Goal: Find specific page/section: Find specific page/section

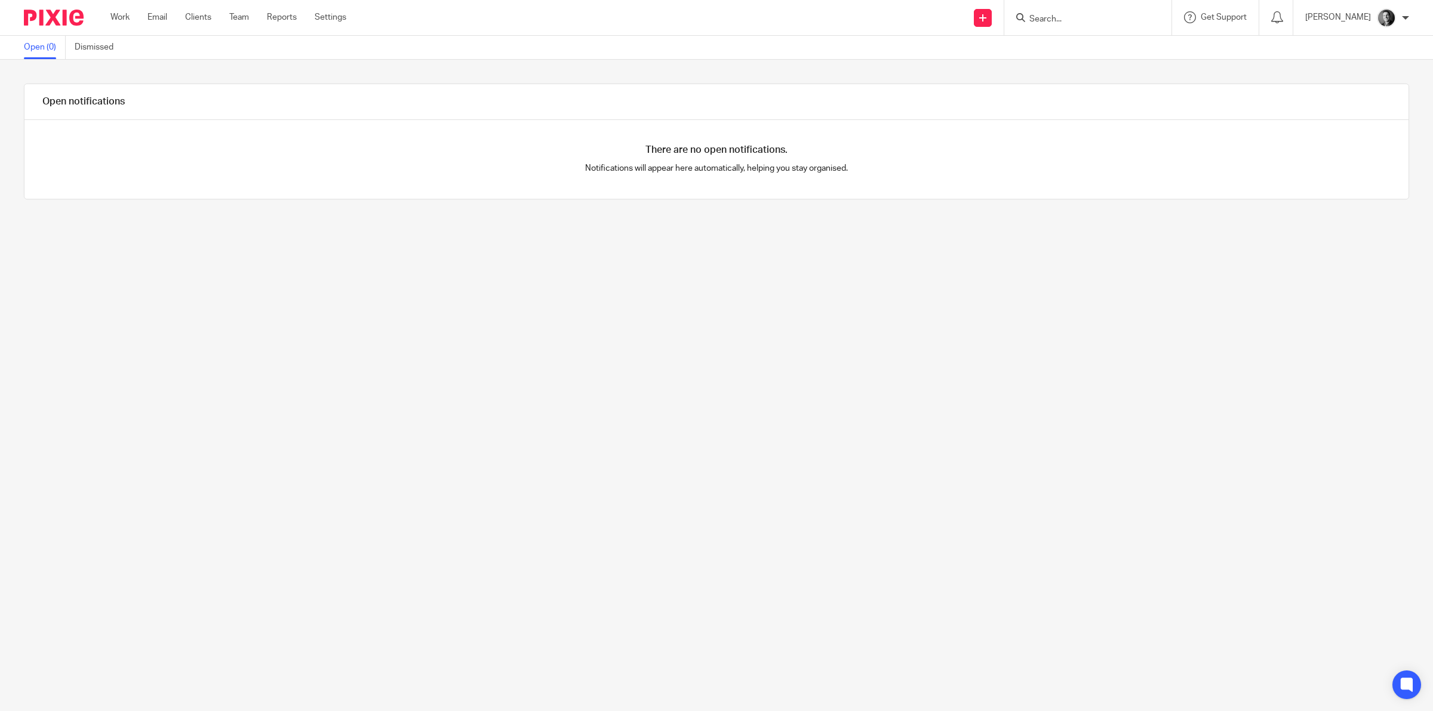
click at [1038, 21] on input "Search" at bounding box center [1081, 19] width 107 height 11
type input "bathr"
click at [1084, 38] on link at bounding box center [1140, 51] width 229 height 27
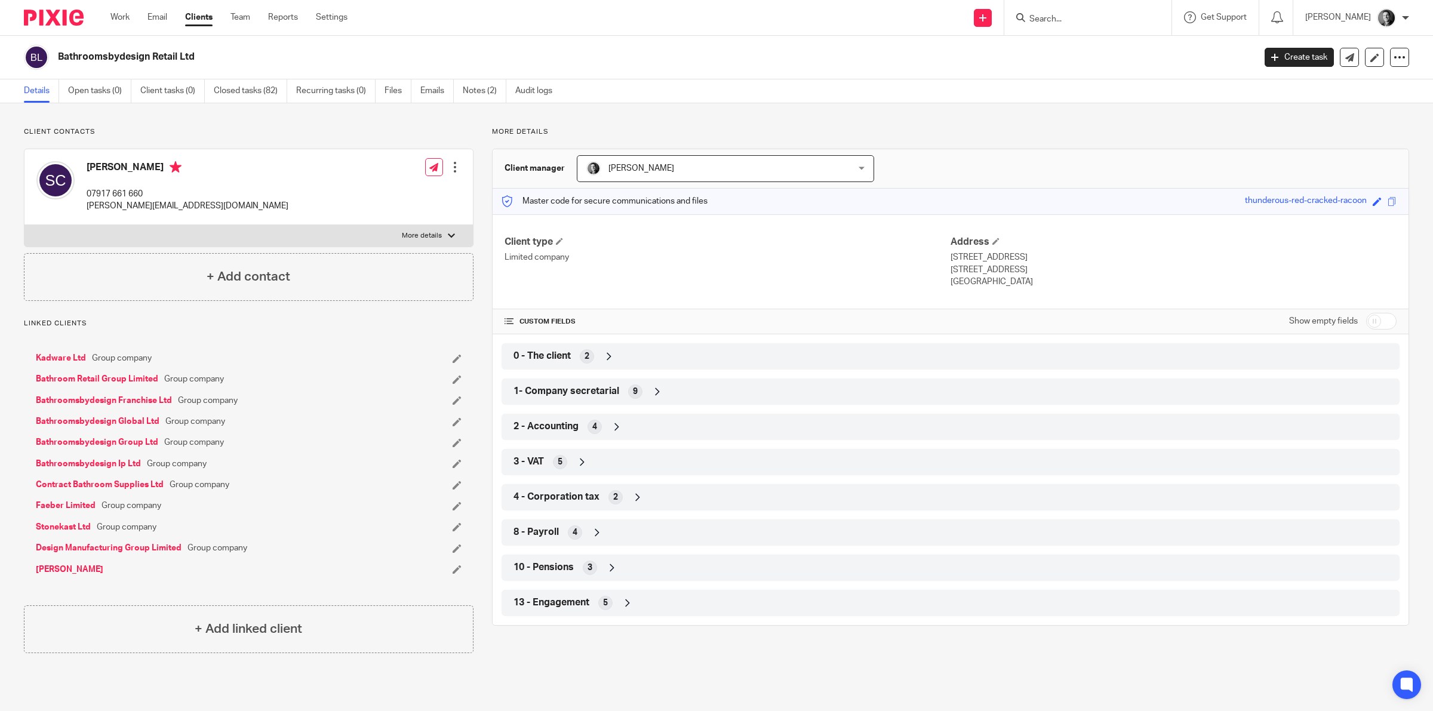
click at [660, 395] on icon at bounding box center [657, 392] width 12 height 12
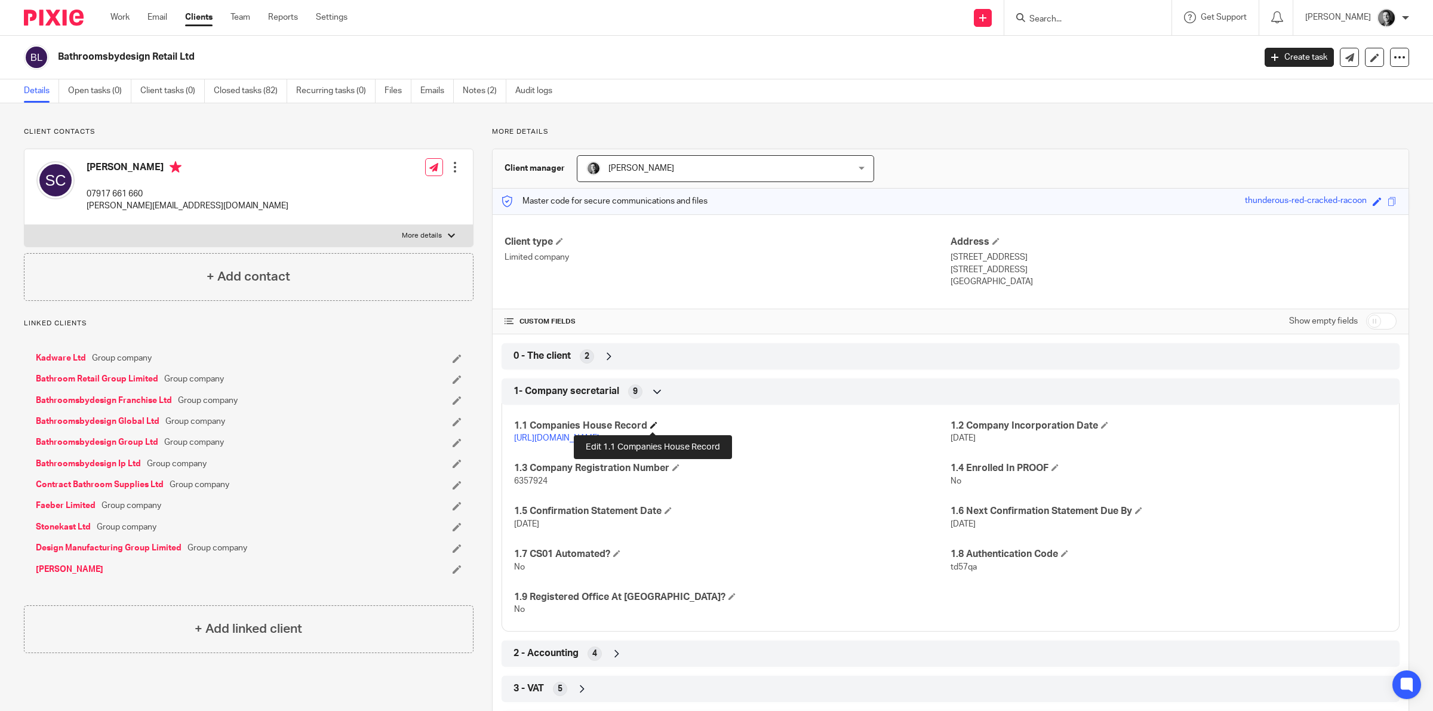
click at [650, 428] on span at bounding box center [653, 424] width 7 height 7
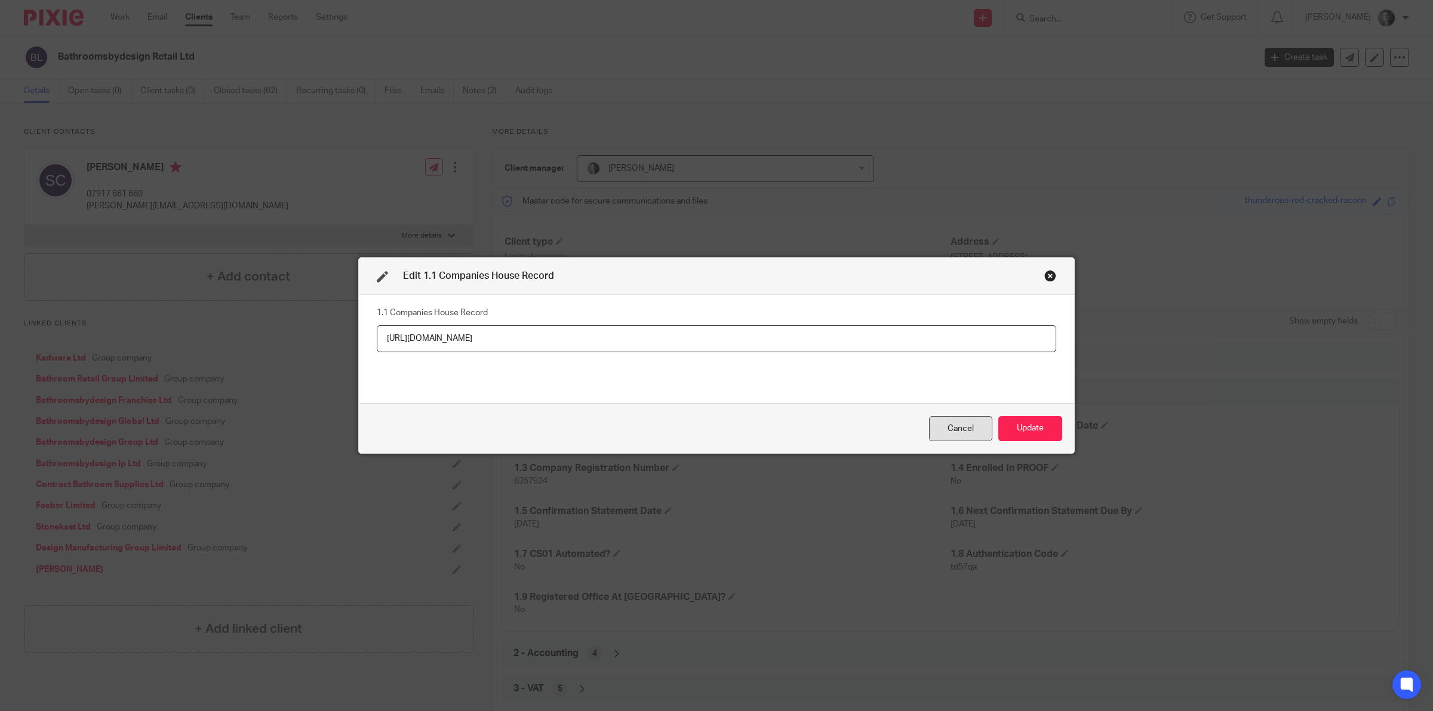
click at [944, 434] on div "Cancel" at bounding box center [960, 429] width 63 height 26
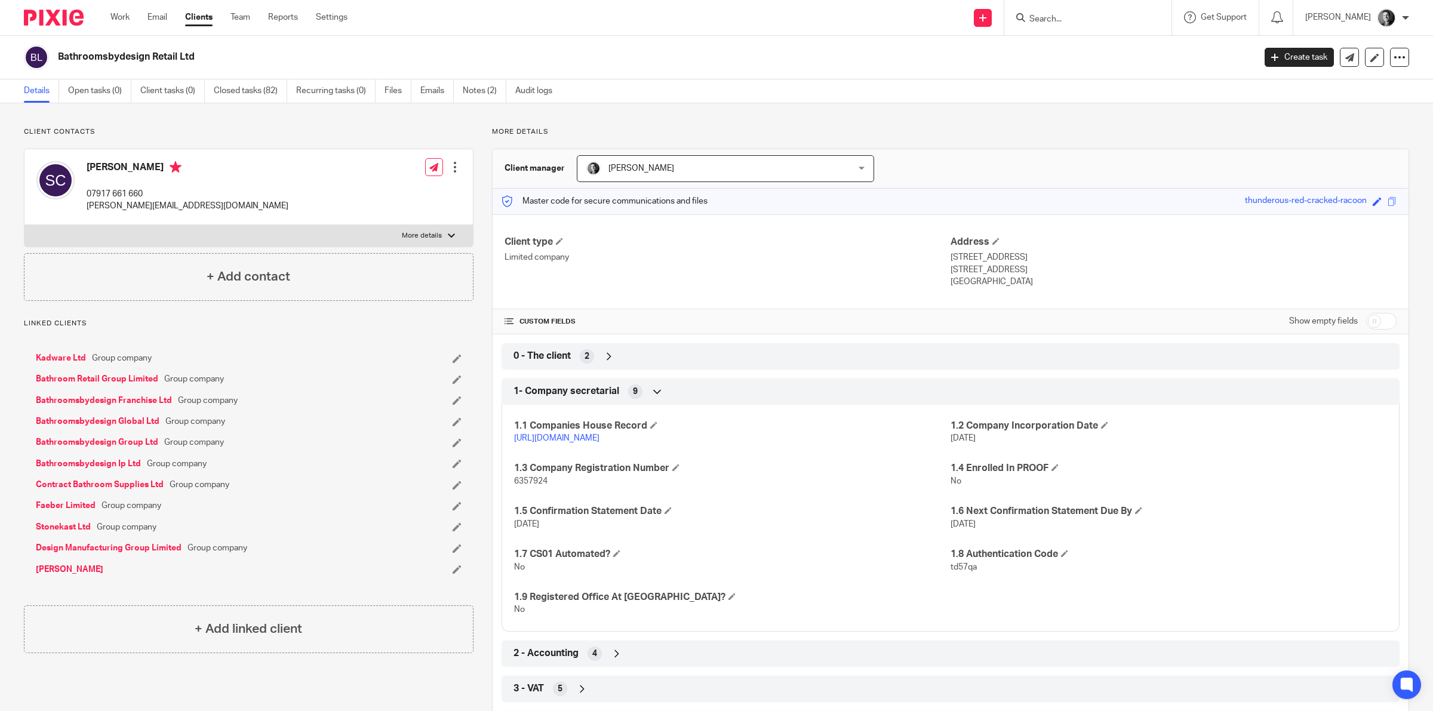
click at [599, 437] on link "[URL][DOMAIN_NAME]" at bounding box center [556, 438] width 85 height 8
